Goal: Information Seeking & Learning: Check status

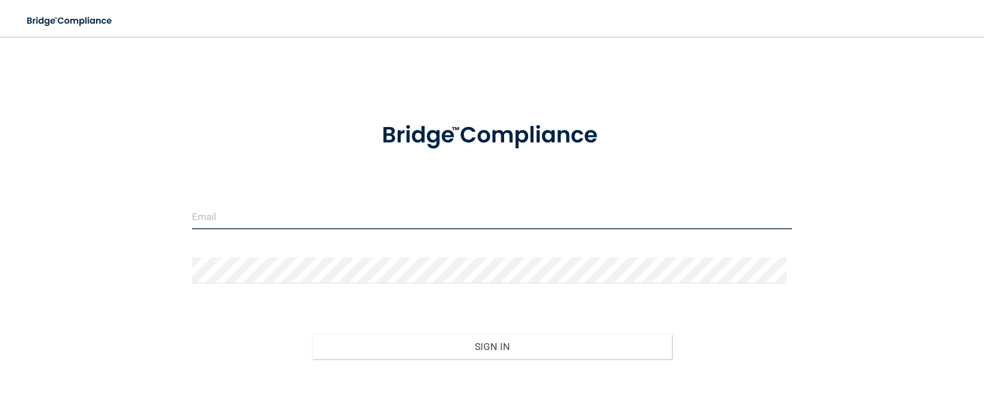
click at [256, 214] on input "email" at bounding box center [492, 217] width 601 height 26
type input "[EMAIL_ADDRESS][DOMAIN_NAME]"
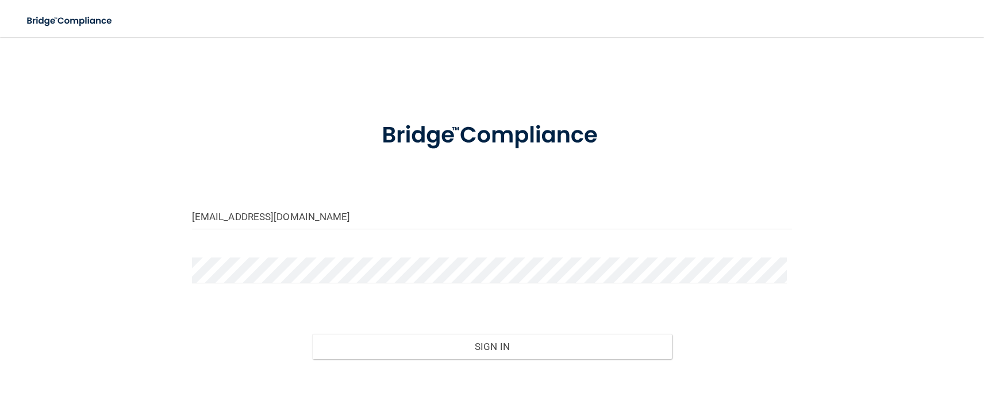
click at [241, 254] on form "[EMAIL_ADDRESS][DOMAIN_NAME] Invalid email/password. You don't have permission …" at bounding box center [492, 261] width 601 height 310
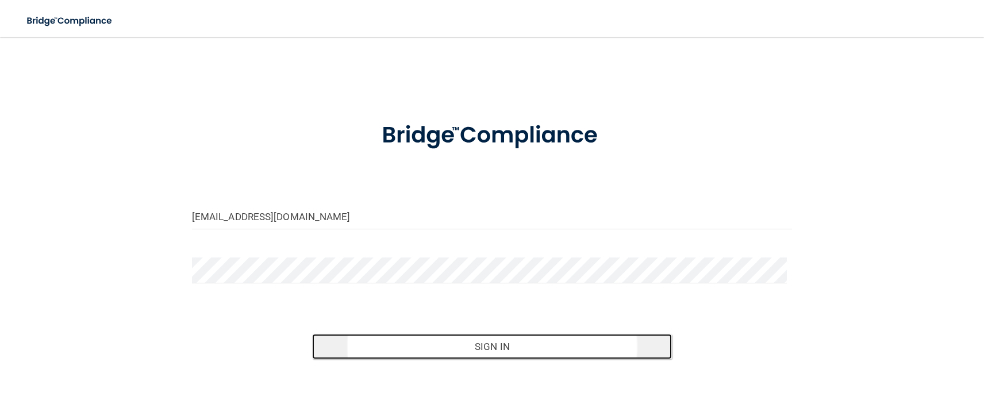
click at [423, 337] on button "Sign In" at bounding box center [492, 346] width 360 height 25
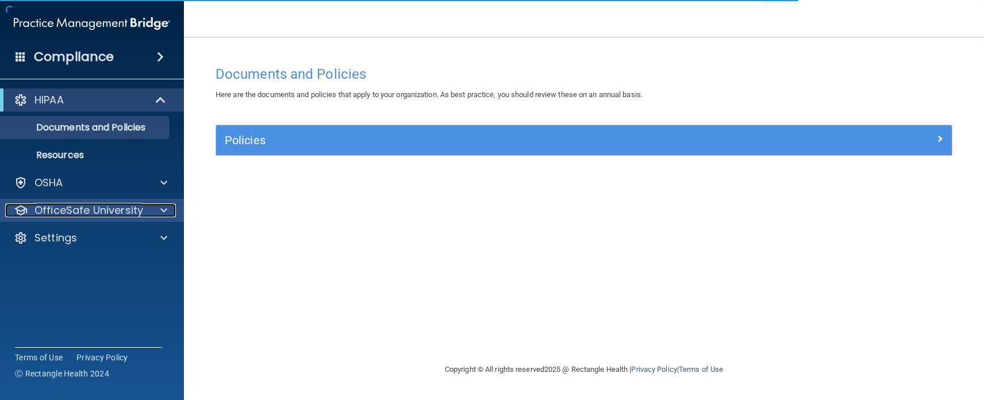
click at [94, 212] on p "OfficeSafe University" at bounding box center [88, 211] width 109 height 14
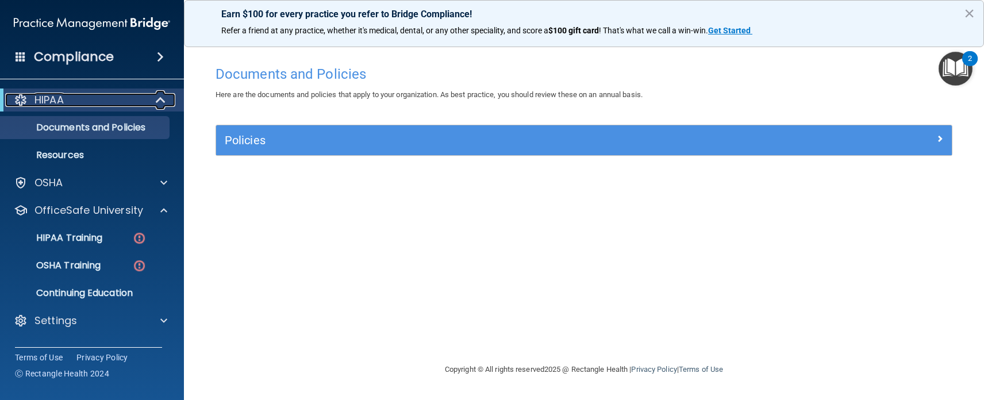
click at [58, 97] on p "HIPAA" at bounding box center [48, 100] width 29 height 14
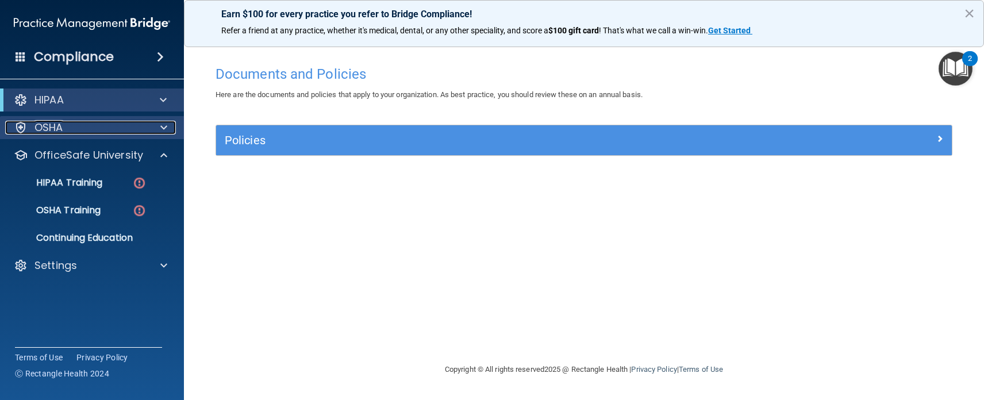
click at [168, 126] on div at bounding box center [162, 128] width 29 height 14
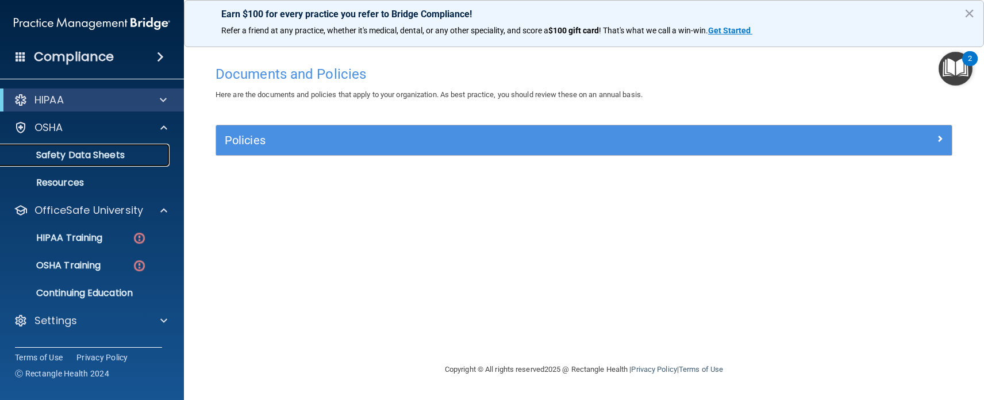
click at [106, 158] on p "Safety Data Sheets" at bounding box center [85, 154] width 157 height 11
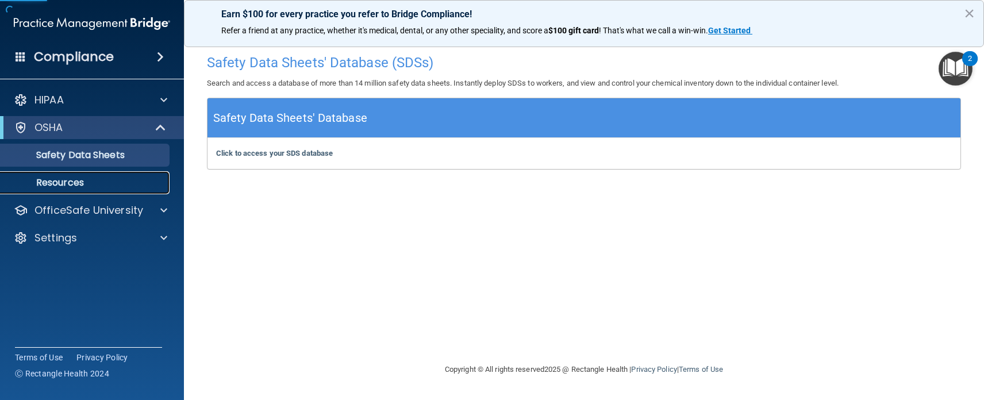
click at [71, 182] on p "Resources" at bounding box center [85, 182] width 157 height 11
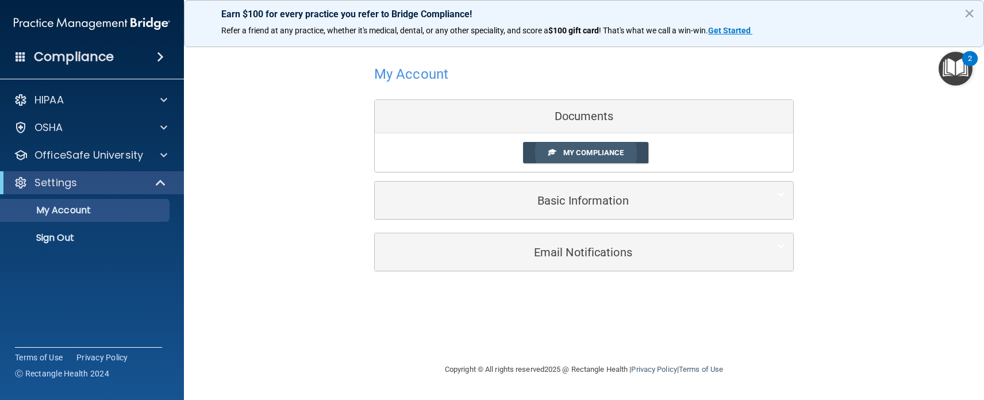
click at [595, 147] on link "My Compliance" at bounding box center [586, 152] width 126 height 21
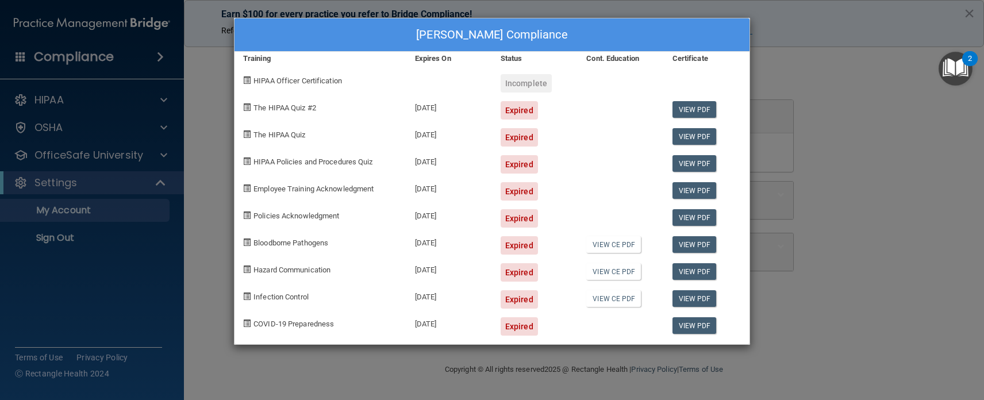
click at [168, 279] on div "[PERSON_NAME] Compliance Training Expires On Status Cont. Education Certificate…" at bounding box center [492, 200] width 984 height 400
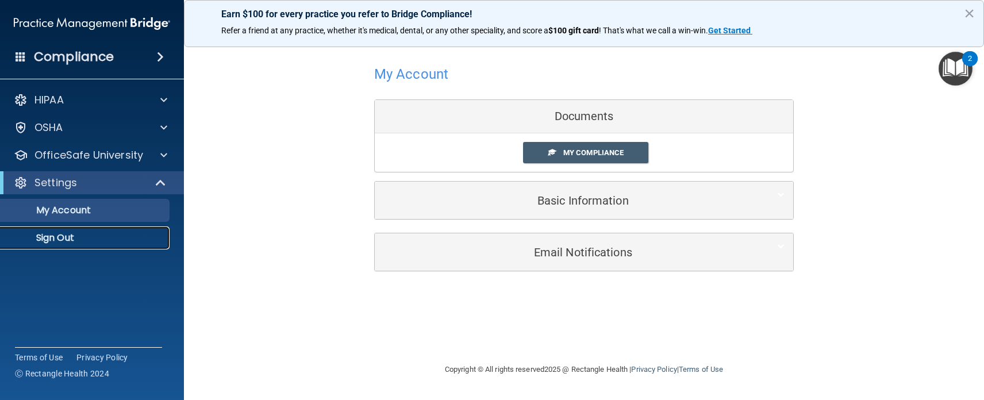
click at [78, 244] on link "Sign Out" at bounding box center [79, 238] width 181 height 23
